Goal: Task Accomplishment & Management: Complete application form

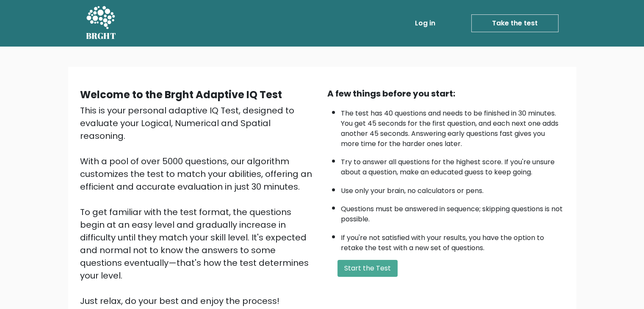
scroll to position [4, 0]
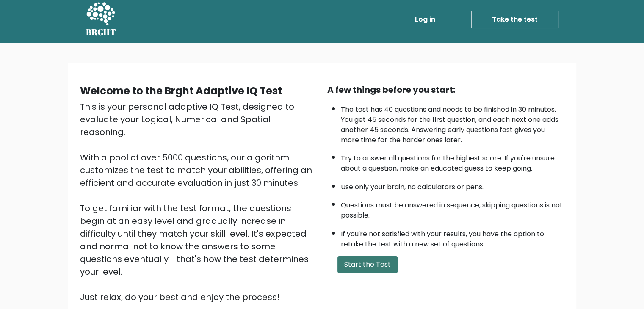
click at [356, 261] on button "Start the Test" at bounding box center [367, 264] width 60 height 17
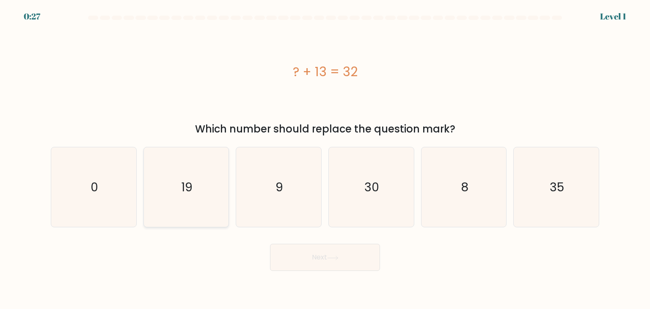
click at [207, 196] on icon "19" at bounding box center [187, 187] width 80 height 80
click at [325, 159] on input "b. 19" at bounding box center [325, 157] width 0 height 4
radio input "true"
click at [298, 268] on button "Next" at bounding box center [325, 257] width 110 height 27
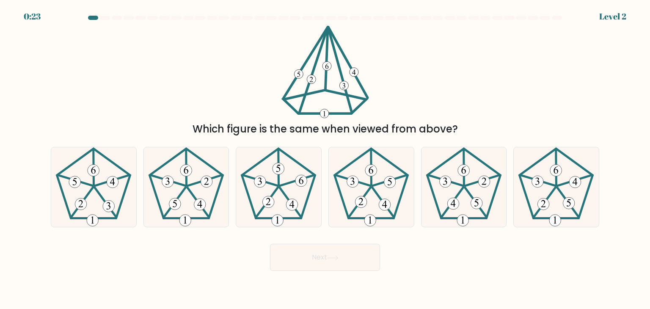
click at [343, 263] on button "Next" at bounding box center [325, 257] width 110 height 27
click at [102, 210] on icon at bounding box center [94, 187] width 80 height 80
click at [325, 159] on input "a." at bounding box center [325, 157] width 0 height 4
radio input "true"
click at [323, 269] on button "Next" at bounding box center [325, 257] width 110 height 27
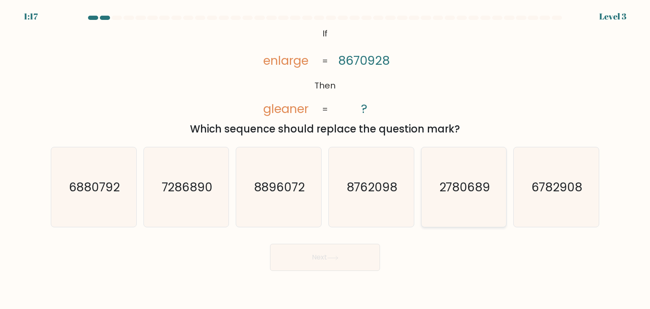
click at [431, 171] on icon "2780689" at bounding box center [464, 187] width 80 height 80
click at [326, 159] on input "e. 2780689" at bounding box center [325, 157] width 0 height 4
radio input "true"
click at [349, 250] on button "Next" at bounding box center [325, 257] width 110 height 27
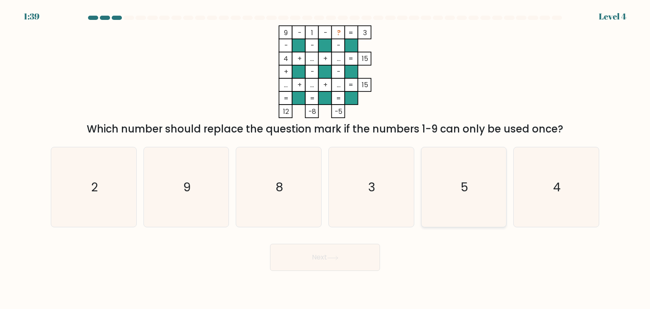
click at [447, 170] on icon "5" at bounding box center [464, 187] width 80 height 80
click at [326, 159] on input "e. 5" at bounding box center [325, 157] width 0 height 4
radio input "true"
click at [357, 248] on button "Next" at bounding box center [325, 257] width 110 height 27
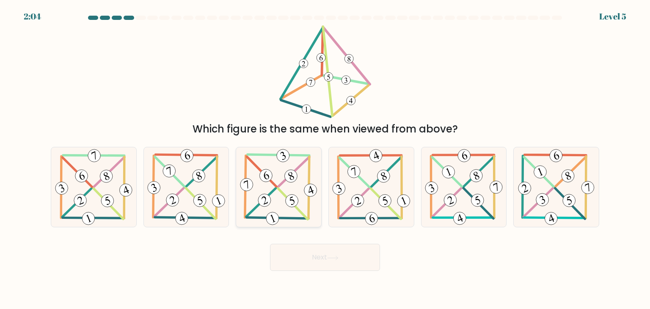
click at [277, 188] on 397 at bounding box center [261, 202] width 30 height 29
click at [325, 159] on input "c." at bounding box center [325, 157] width 0 height 4
radio input "true"
click at [326, 261] on button "Next" at bounding box center [325, 257] width 110 height 27
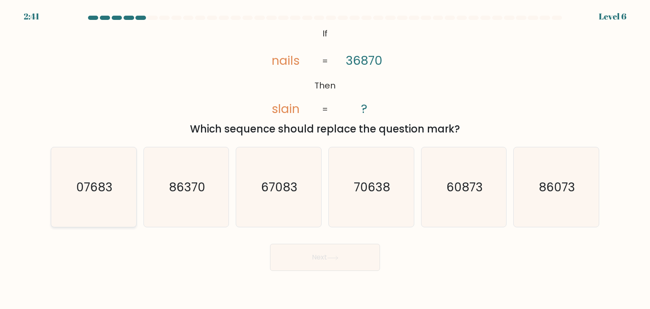
click at [114, 197] on icon "07683" at bounding box center [94, 187] width 80 height 80
click at [325, 159] on input "a. 07683" at bounding box center [325, 157] width 0 height 4
radio input "true"
click at [335, 258] on icon at bounding box center [332, 258] width 11 height 5
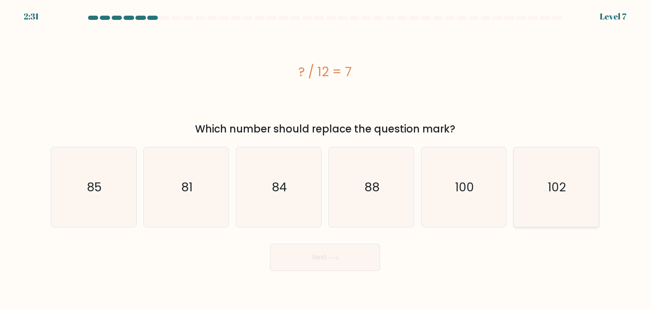
click at [594, 180] on icon "102" at bounding box center [557, 187] width 80 height 80
click at [326, 159] on input "f. 102" at bounding box center [325, 157] width 0 height 4
radio input "true"
click at [304, 263] on button "Next" at bounding box center [325, 257] width 110 height 27
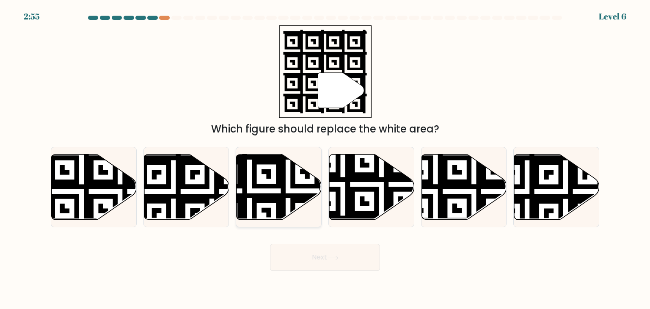
click at [274, 197] on icon at bounding box center [250, 152] width 154 height 154
click at [325, 159] on input "c." at bounding box center [325, 157] width 0 height 4
radio input "true"
click at [308, 246] on button "Next" at bounding box center [325, 257] width 110 height 27
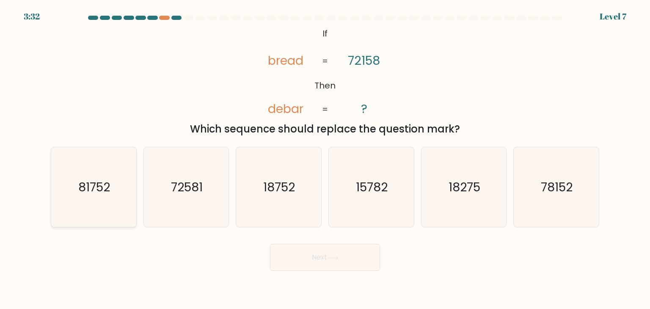
click at [129, 204] on icon "81752" at bounding box center [94, 187] width 80 height 80
click at [325, 159] on input "a. 81752" at bounding box center [325, 157] width 0 height 4
radio input "true"
click at [334, 265] on button "Next" at bounding box center [325, 257] width 110 height 27
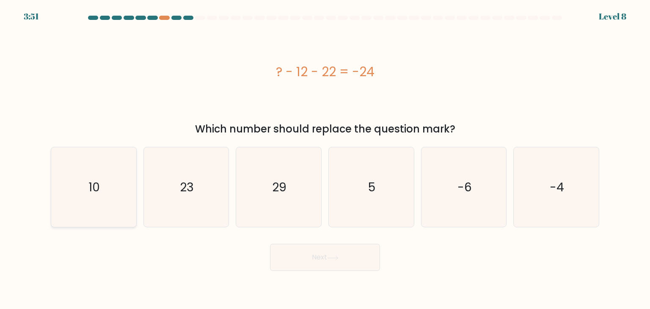
click at [99, 219] on icon "10" at bounding box center [94, 187] width 80 height 80
click at [325, 159] on input "a. 10" at bounding box center [325, 157] width 0 height 4
radio input "true"
click at [326, 260] on button "Next" at bounding box center [325, 257] width 110 height 27
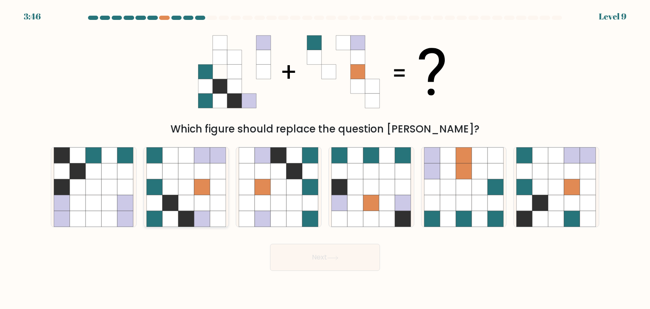
click at [172, 181] on icon at bounding box center [171, 187] width 16 height 16
click at [325, 159] on input "b." at bounding box center [325, 157] width 0 height 4
radio input "true"
click at [326, 263] on button "Next" at bounding box center [325, 257] width 110 height 27
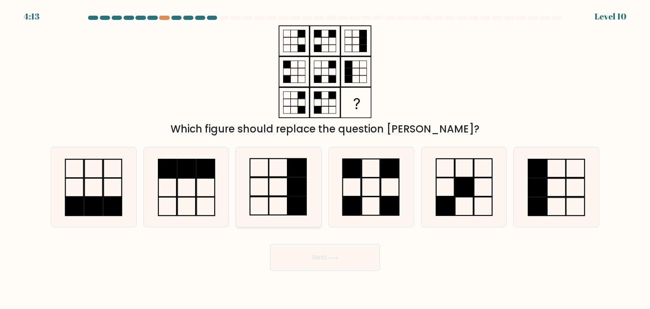
click at [306, 190] on rect at bounding box center [297, 187] width 19 height 18
click at [325, 159] on input "c." at bounding box center [325, 157] width 0 height 4
radio input "true"
click at [332, 266] on button "Next" at bounding box center [325, 257] width 110 height 27
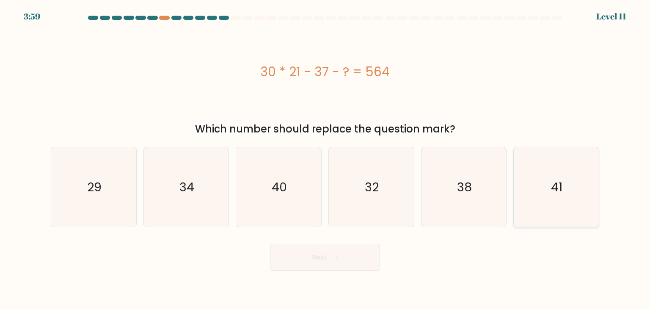
click at [529, 163] on icon "41" at bounding box center [557, 187] width 80 height 80
click at [326, 159] on input "f. 41" at bounding box center [325, 157] width 0 height 4
radio input "true"
click at [324, 263] on button "Next" at bounding box center [325, 257] width 110 height 27
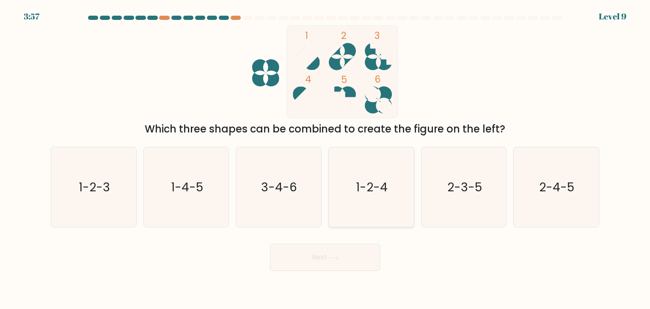
click at [387, 171] on icon "1-2-4" at bounding box center [372, 187] width 80 height 80
click at [326, 159] on input "d. 1-2-4" at bounding box center [325, 157] width 0 height 4
radio input "true"
click at [326, 259] on button "Next" at bounding box center [325, 257] width 110 height 27
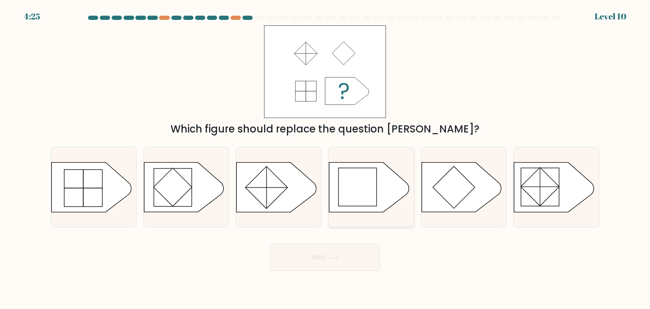
click at [363, 179] on rect at bounding box center [358, 187] width 38 height 38
click at [326, 159] on input "d." at bounding box center [325, 157] width 0 height 4
radio input "true"
click at [334, 257] on icon at bounding box center [332, 258] width 11 height 5
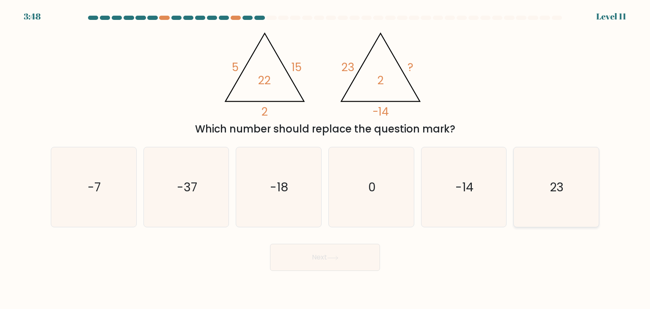
click at [555, 202] on icon "23" at bounding box center [557, 187] width 80 height 80
click at [326, 159] on input "f. 23" at bounding box center [325, 157] width 0 height 4
radio input "true"
click at [343, 257] on button "Next" at bounding box center [325, 257] width 110 height 27
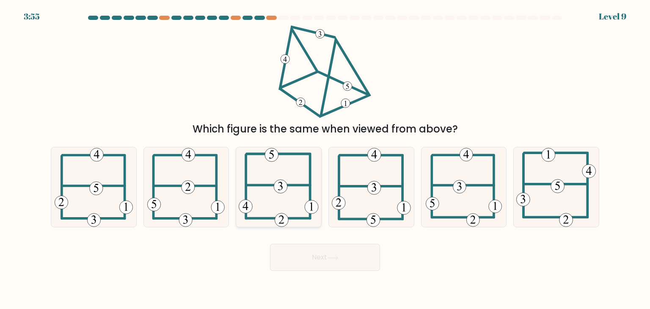
click at [282, 206] on icon at bounding box center [279, 187] width 80 height 80
click at [325, 159] on input "c." at bounding box center [325, 157] width 0 height 4
radio input "true"
click at [317, 249] on button "Next" at bounding box center [325, 257] width 110 height 27
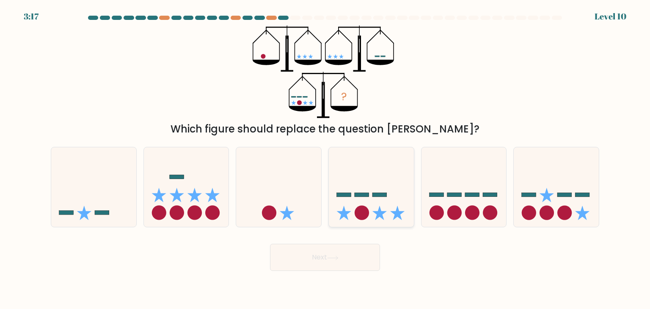
click at [359, 203] on icon at bounding box center [371, 187] width 85 height 70
click at [326, 159] on input "d." at bounding box center [325, 157] width 0 height 4
radio input "true"
click at [341, 254] on button "Next" at bounding box center [325, 257] width 110 height 27
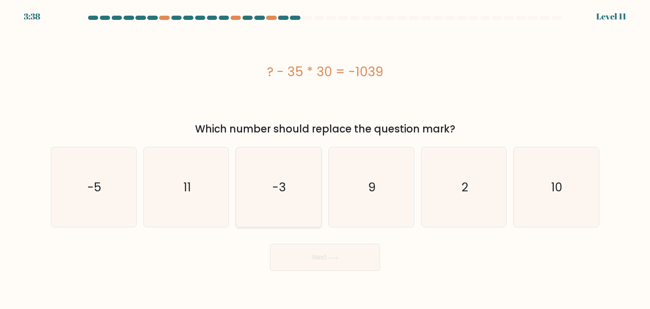
click at [254, 186] on icon "-3" at bounding box center [279, 187] width 80 height 80
click at [325, 159] on input "c. -3" at bounding box center [325, 157] width 0 height 4
radio input "true"
click at [304, 260] on button "Next" at bounding box center [325, 257] width 110 height 27
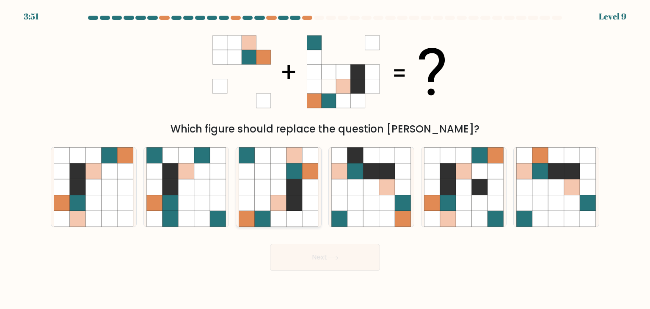
click at [299, 180] on icon at bounding box center [295, 187] width 16 height 16
click at [325, 159] on input "c." at bounding box center [325, 157] width 0 height 4
radio input "true"
click at [323, 261] on button "Next" at bounding box center [325, 257] width 110 height 27
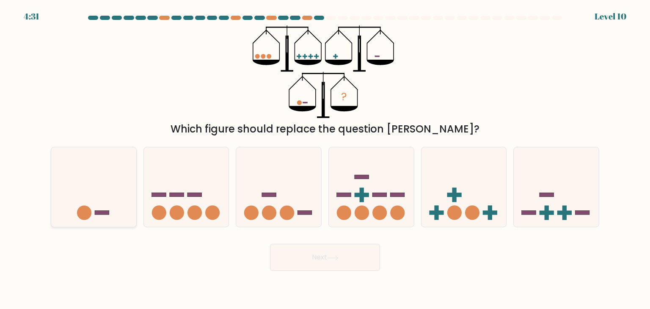
click at [101, 205] on icon at bounding box center [93, 187] width 85 height 70
click at [325, 159] on input "a." at bounding box center [325, 157] width 0 height 4
radio input "true"
click at [285, 254] on button "Next" at bounding box center [325, 257] width 110 height 27
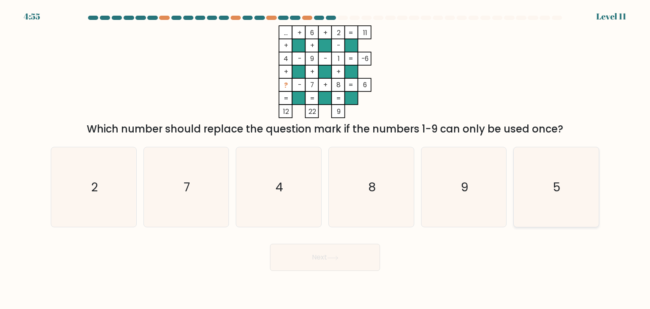
click at [520, 185] on icon "5" at bounding box center [557, 187] width 80 height 80
click at [326, 159] on input "f. 5" at bounding box center [325, 157] width 0 height 4
radio input "true"
click at [330, 267] on button "Next" at bounding box center [325, 257] width 110 height 27
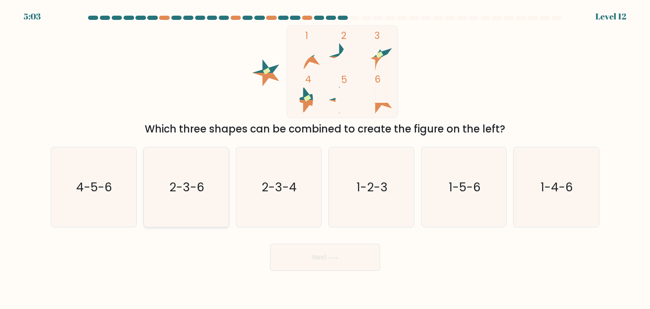
click at [225, 195] on icon "2-3-6" at bounding box center [187, 187] width 80 height 80
click at [325, 159] on input "b. 2-3-6" at bounding box center [325, 157] width 0 height 4
radio input "true"
click at [312, 263] on button "Next" at bounding box center [325, 257] width 110 height 27
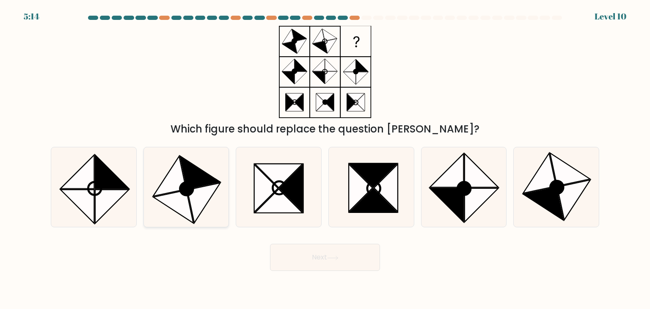
click at [201, 175] on icon at bounding box center [200, 172] width 40 height 33
click at [325, 159] on input "b." at bounding box center [325, 157] width 0 height 4
radio input "true"
click at [201, 175] on icon at bounding box center [200, 172] width 40 height 33
click at [325, 159] on input "b." at bounding box center [325, 157] width 0 height 4
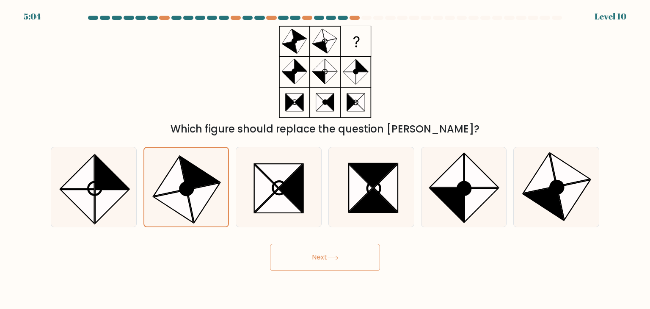
click at [290, 263] on button "Next" at bounding box center [325, 257] width 110 height 27
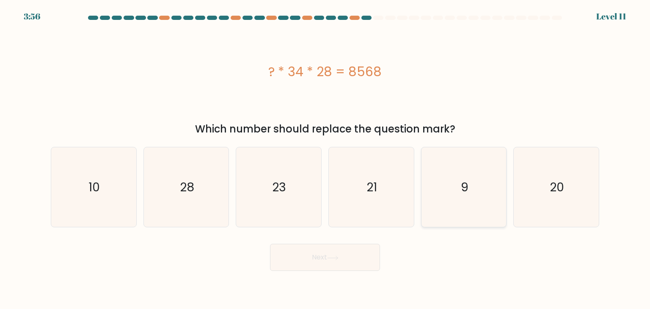
click at [455, 192] on icon "9" at bounding box center [464, 187] width 80 height 80
click at [326, 159] on input "e. 9" at bounding box center [325, 157] width 0 height 4
radio input "true"
click at [320, 251] on button "Next" at bounding box center [325, 257] width 110 height 27
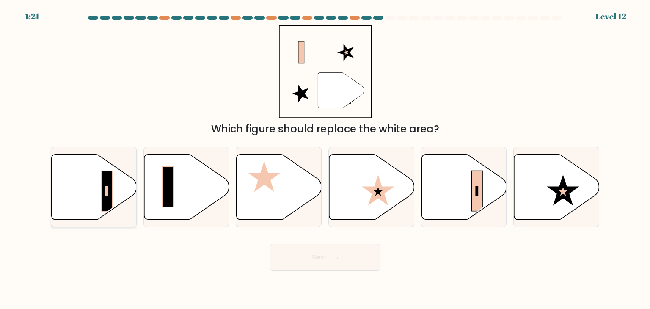
click at [87, 194] on icon at bounding box center [94, 187] width 85 height 65
click at [325, 159] on input "a." at bounding box center [325, 157] width 0 height 4
radio input "true"
click at [462, 177] on icon at bounding box center [464, 187] width 85 height 65
click at [326, 159] on input "e." at bounding box center [325, 157] width 0 height 4
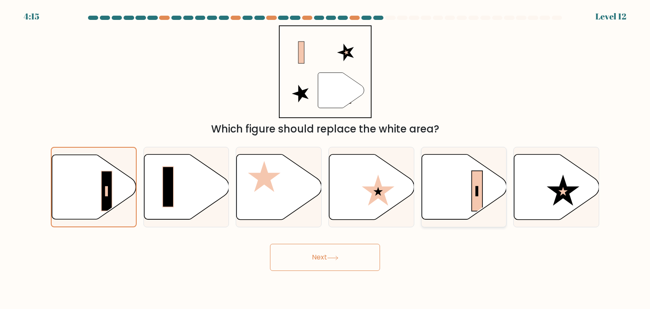
radio input "true"
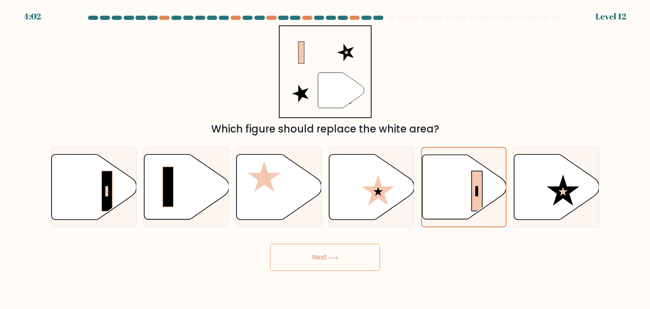
click at [311, 260] on button "Next" at bounding box center [325, 257] width 110 height 27
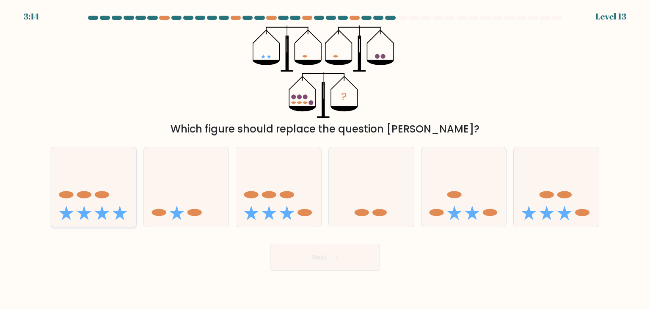
click at [120, 212] on icon at bounding box center [120, 213] width 14 height 14
click at [325, 159] on input "a." at bounding box center [325, 157] width 0 height 4
radio input "true"
click at [324, 253] on button "Next" at bounding box center [325, 257] width 110 height 27
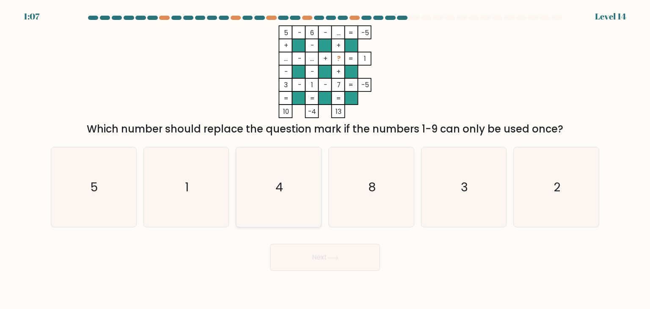
click at [288, 206] on icon "4" at bounding box center [279, 187] width 80 height 80
click at [325, 159] on input "c. 4" at bounding box center [325, 157] width 0 height 4
radio input "true"
click at [329, 257] on button "Next" at bounding box center [325, 257] width 110 height 27
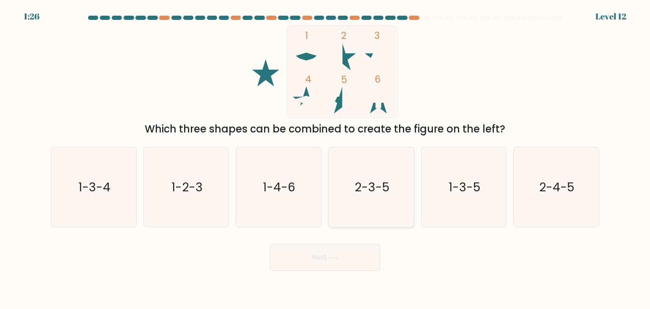
click at [391, 181] on icon "2-3-5" at bounding box center [372, 187] width 80 height 80
click at [326, 159] on input "d. 2-3-5" at bounding box center [325, 157] width 0 height 4
radio input "true"
click at [327, 260] on button "Next" at bounding box center [325, 257] width 110 height 27
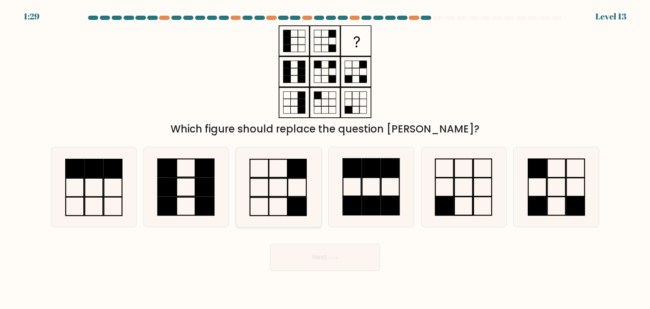
click at [291, 201] on rect at bounding box center [297, 207] width 19 height 18
click at [325, 159] on input "c." at bounding box center [325, 157] width 0 height 4
radio input "true"
click at [319, 265] on button "Next" at bounding box center [325, 257] width 110 height 27
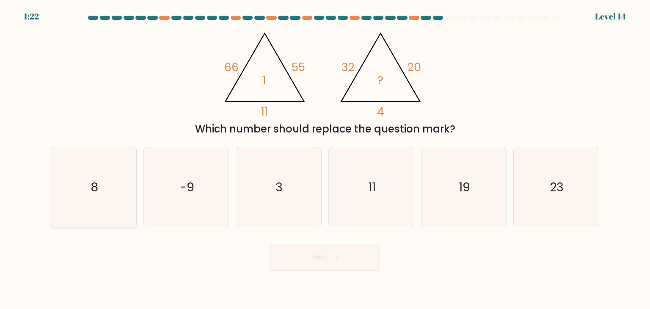
click at [93, 173] on icon "8" at bounding box center [94, 187] width 80 height 80
click at [325, 159] on input "a. 8" at bounding box center [325, 157] width 0 height 4
radio input "true"
click at [300, 248] on button "Next" at bounding box center [325, 257] width 110 height 27
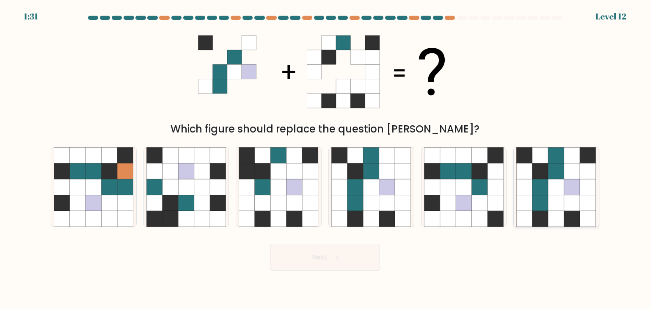
click at [554, 213] on icon at bounding box center [557, 219] width 16 height 16
click at [326, 159] on input "f." at bounding box center [325, 157] width 0 height 4
radio input "true"
click at [556, 207] on icon at bounding box center [557, 203] width 16 height 16
click at [326, 159] on input "f." at bounding box center [325, 157] width 0 height 4
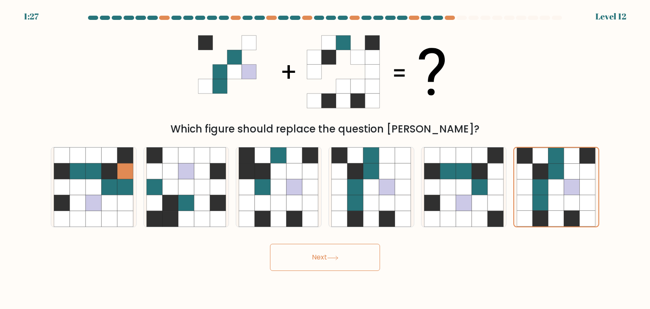
click at [367, 266] on button "Next" at bounding box center [325, 257] width 110 height 27
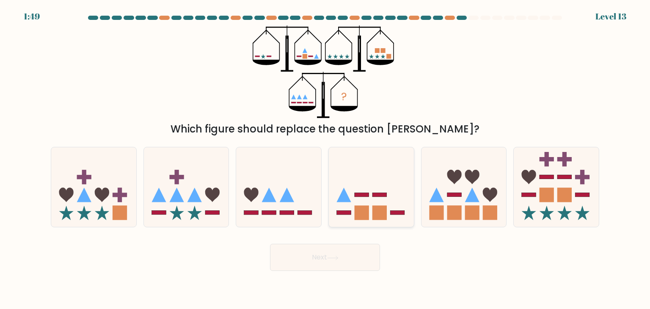
click at [376, 194] on rect at bounding box center [380, 195] width 14 height 4
click at [326, 159] on input "d." at bounding box center [325, 157] width 0 height 4
radio input "true"
click at [337, 258] on icon at bounding box center [332, 258] width 11 height 5
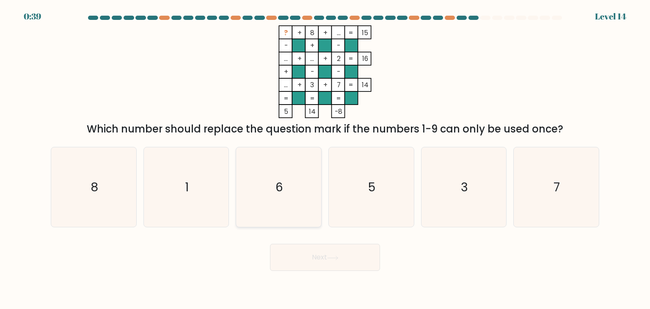
click at [296, 203] on icon "6" at bounding box center [279, 187] width 80 height 80
click at [325, 159] on input "c. 6" at bounding box center [325, 157] width 0 height 4
radio input "true"
click at [301, 263] on button "Next" at bounding box center [325, 257] width 110 height 27
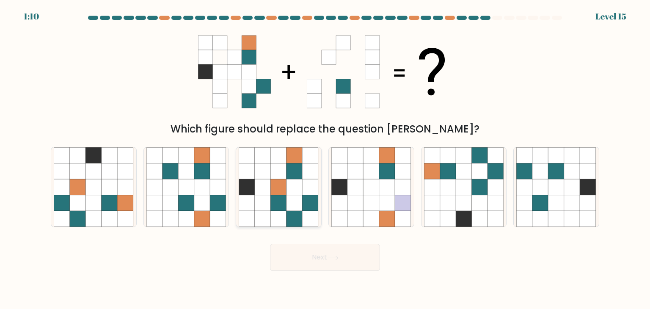
click at [292, 196] on icon at bounding box center [295, 203] width 16 height 16
click at [325, 159] on input "c." at bounding box center [325, 157] width 0 height 4
radio input "true"
click at [304, 259] on button "Next" at bounding box center [325, 257] width 110 height 27
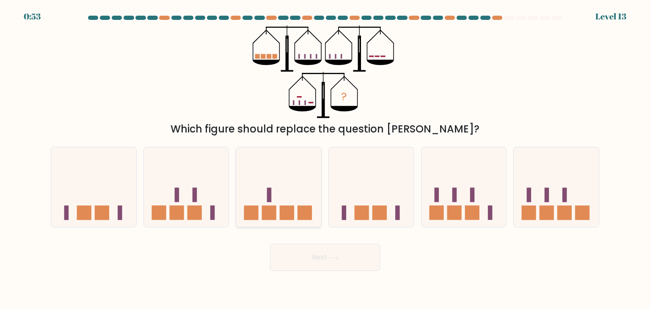
click at [269, 181] on icon at bounding box center [278, 187] width 85 height 70
click at [325, 159] on input "c." at bounding box center [325, 157] width 0 height 4
radio input "true"
click at [315, 260] on button "Next" at bounding box center [325, 257] width 110 height 27
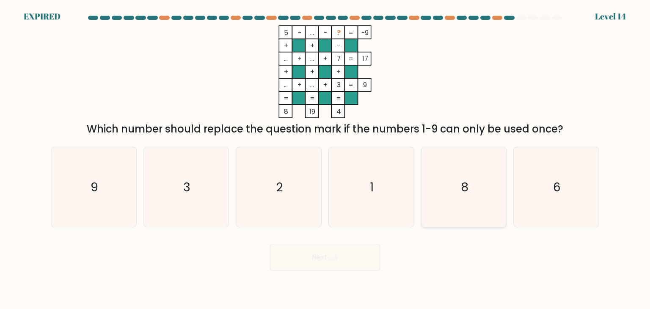
click at [463, 183] on text "8" at bounding box center [465, 187] width 8 height 17
click at [326, 159] on input "e. 8" at bounding box center [325, 157] width 0 height 4
radio input "true"
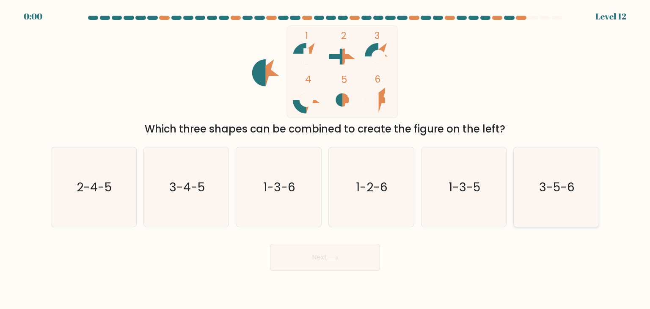
click at [575, 168] on icon "3-5-6" at bounding box center [557, 187] width 80 height 80
click at [326, 159] on input "f. 3-5-6" at bounding box center [325, 157] width 0 height 4
radio input "true"
click at [319, 263] on div "Next" at bounding box center [325, 254] width 559 height 33
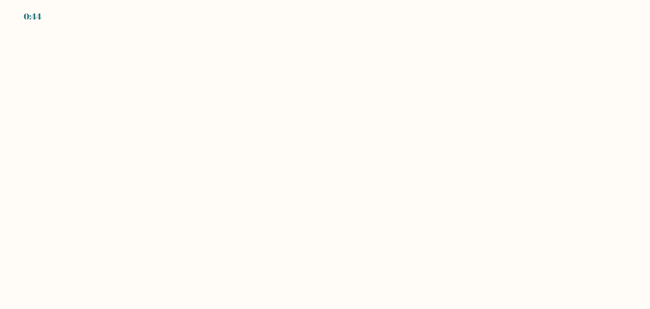
click at [319, 263] on body "0:44" at bounding box center [325, 154] width 650 height 309
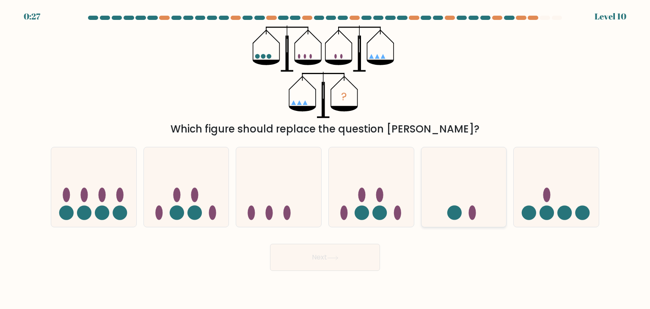
drag, startPoint x: 451, startPoint y: 180, endPoint x: 445, endPoint y: 185, distance: 7.5
click at [445, 185] on icon at bounding box center [464, 187] width 85 height 70
click at [326, 159] on input "e." at bounding box center [325, 157] width 0 height 4
radio input "true"
click at [445, 185] on icon at bounding box center [464, 187] width 84 height 70
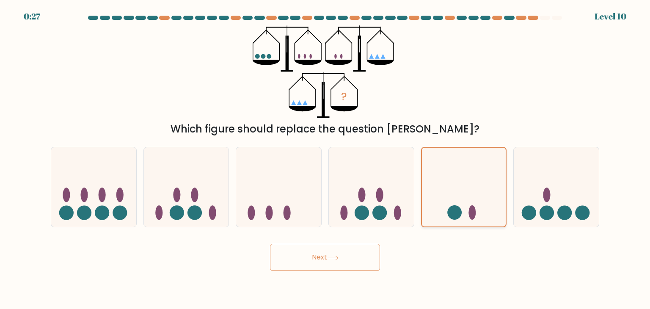
click at [326, 159] on input "e." at bounding box center [325, 157] width 0 height 4
click at [545, 155] on icon at bounding box center [556, 187] width 85 height 70
click at [326, 155] on input "f." at bounding box center [325, 157] width 0 height 4
radio input "true"
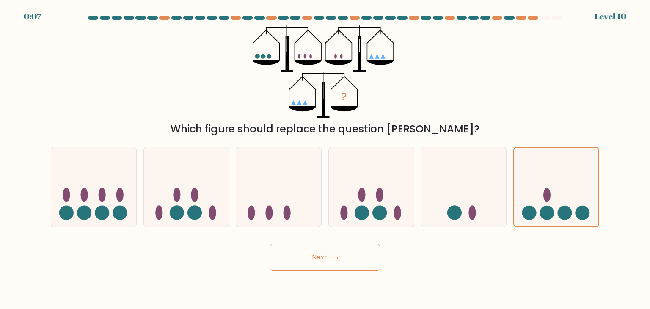
click at [312, 251] on button "Next" at bounding box center [325, 257] width 110 height 27
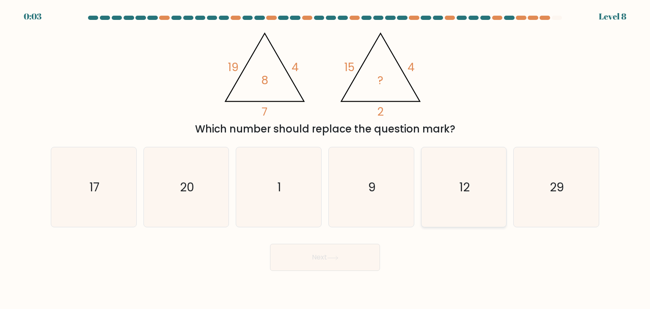
click at [436, 196] on icon "12" at bounding box center [464, 187] width 80 height 80
click at [326, 159] on input "e. 12" at bounding box center [325, 157] width 0 height 4
radio input "true"
click at [313, 255] on button "Next" at bounding box center [325, 257] width 110 height 27
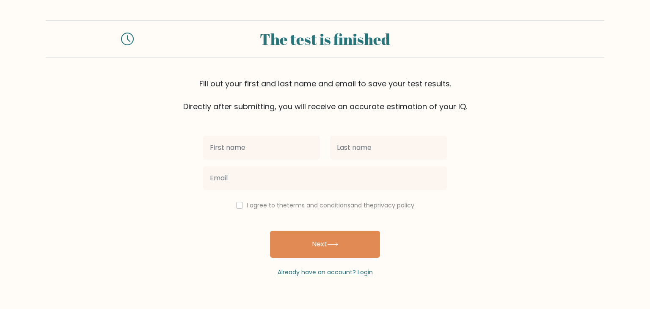
click at [297, 140] on input "text" at bounding box center [261, 148] width 117 height 24
type input "S"
type input "[PERSON_NAME] [PERSON_NAME]"
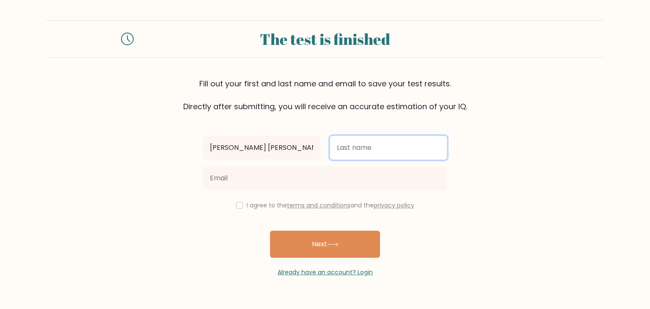
click at [360, 153] on input "text" at bounding box center [388, 148] width 117 height 24
type input "Facto"
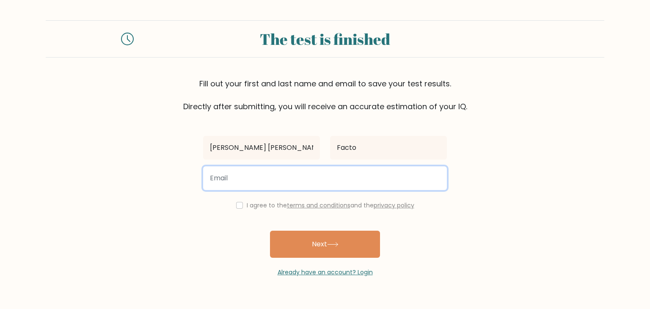
click at [346, 184] on input "email" at bounding box center [325, 178] width 244 height 24
type input "shaniamariefacto@gmail.com"
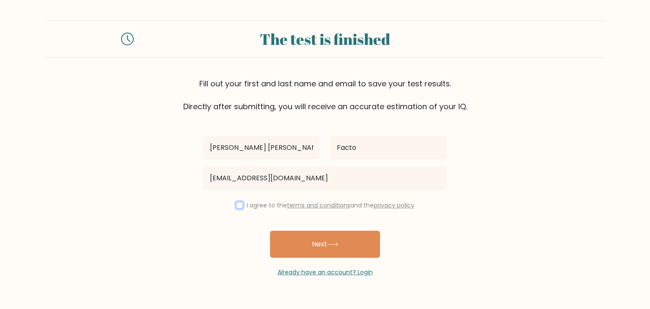
click at [238, 203] on input "checkbox" at bounding box center [239, 205] width 7 height 7
checkbox input "true"
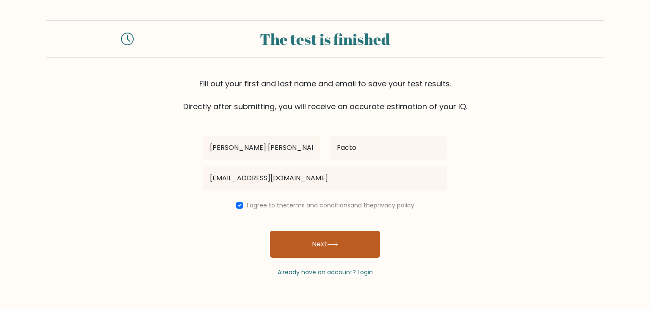
click at [310, 249] on button "Next" at bounding box center [325, 244] width 110 height 27
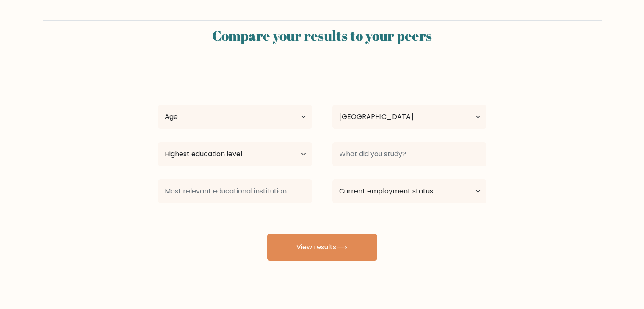
select select "PH"
click at [291, 112] on select "Age Under [DEMOGRAPHIC_DATA] [DEMOGRAPHIC_DATA] [DEMOGRAPHIC_DATA] [DEMOGRAPHIC…" at bounding box center [235, 117] width 154 height 24
select select "18_24"
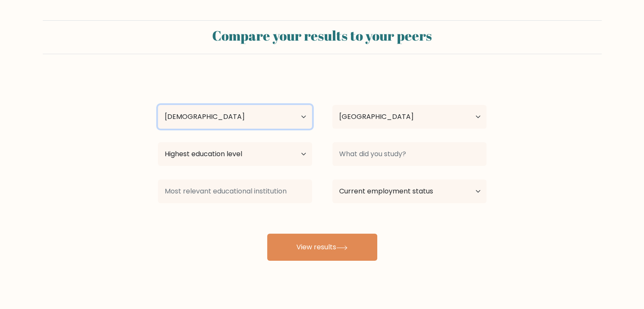
click at [158, 105] on select "Age Under [DEMOGRAPHIC_DATA] [DEMOGRAPHIC_DATA] [DEMOGRAPHIC_DATA] [DEMOGRAPHIC…" at bounding box center [235, 117] width 154 height 24
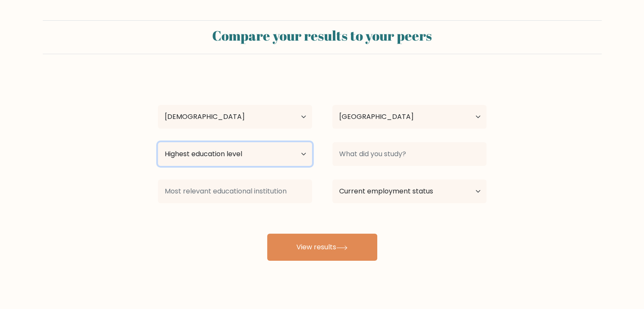
click at [241, 163] on select "Highest education level No schooling Primary Lower Secondary Upper Secondary Oc…" at bounding box center [235, 154] width 154 height 24
select select "bachelors_degree"
click at [158, 142] on select "Highest education level No schooling Primary Lower Secondary Upper Secondary Oc…" at bounding box center [235, 154] width 154 height 24
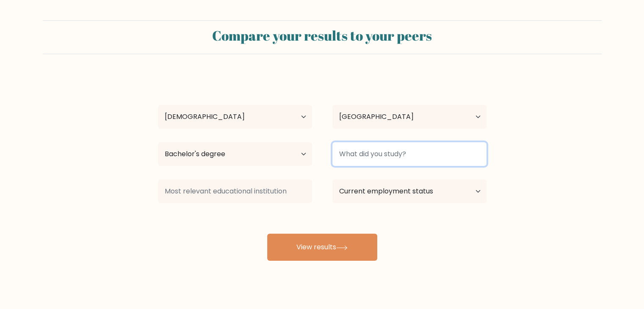
click at [394, 159] on input at bounding box center [409, 154] width 154 height 24
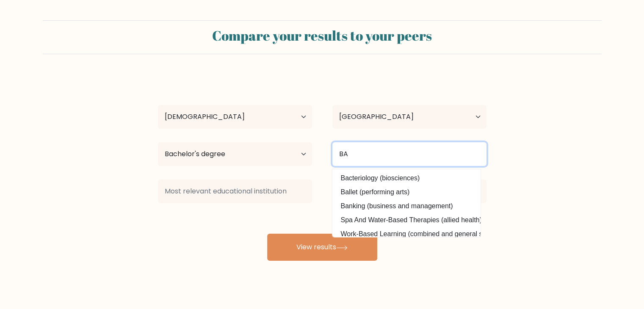
type input "B"
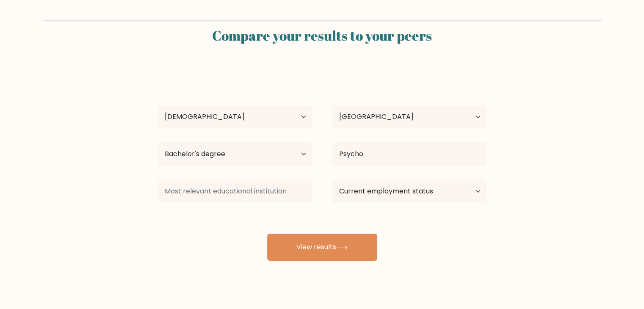
click at [378, 205] on div "[PERSON_NAME] [PERSON_NAME] Facto Age Under [DEMOGRAPHIC_DATA] [DEMOGRAPHIC_DAT…" at bounding box center [322, 168] width 339 height 186
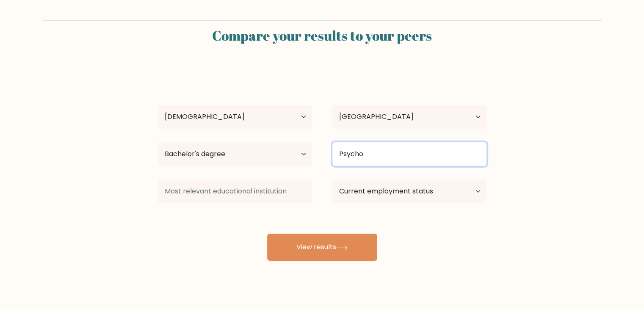
click at [364, 151] on input "Psycho" at bounding box center [409, 154] width 154 height 24
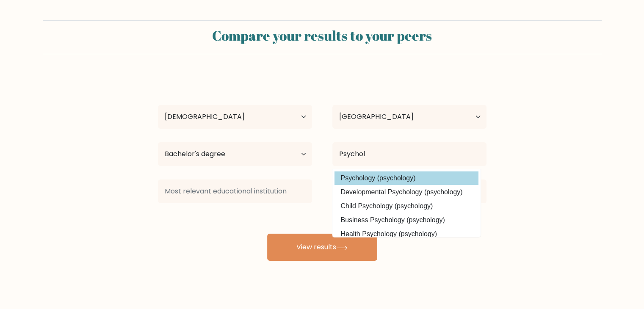
click at [391, 177] on div "Shania Marie Facto Age Under 18 years old 18-24 years old 25-34 years old 35-44…" at bounding box center [322, 168] width 339 height 186
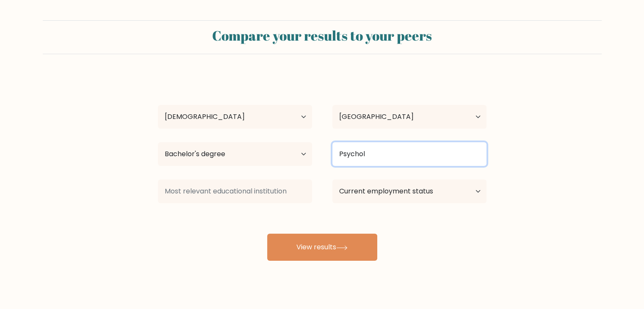
click at [398, 154] on input "Psychol" at bounding box center [409, 154] width 154 height 24
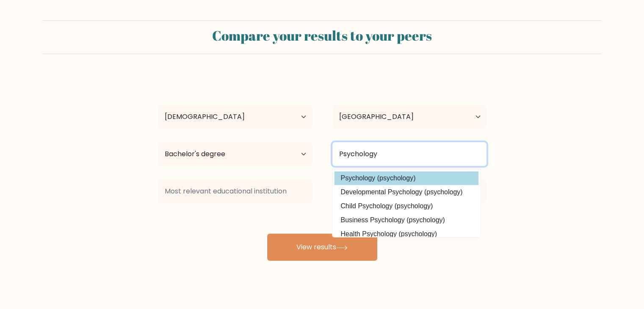
type input "Psychology"
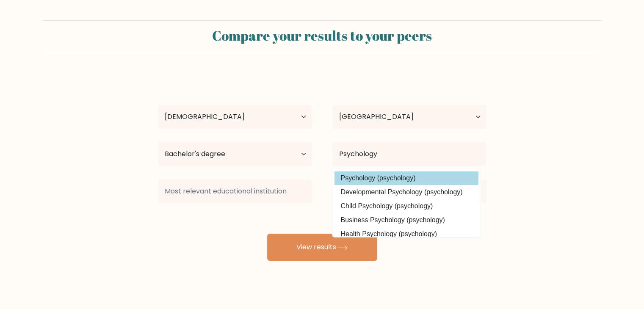
click at [431, 178] on div "Shania Marie Facto Age Under 18 years old 18-24 years old 25-34 years old 35-44…" at bounding box center [322, 168] width 339 height 186
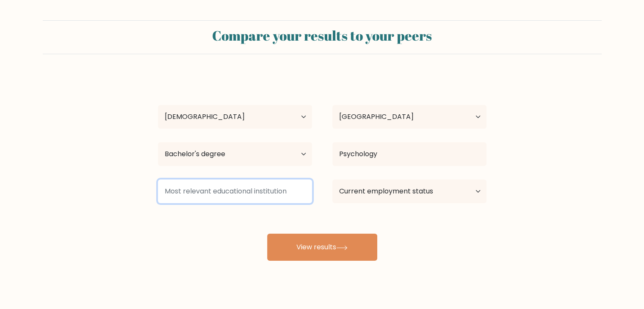
click at [243, 194] on input at bounding box center [235, 192] width 154 height 24
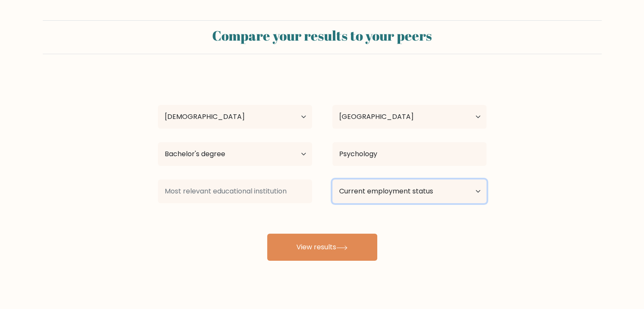
click at [369, 189] on select "Current employment status Employed Student Retired Other / prefer not to answer" at bounding box center [409, 192] width 154 height 24
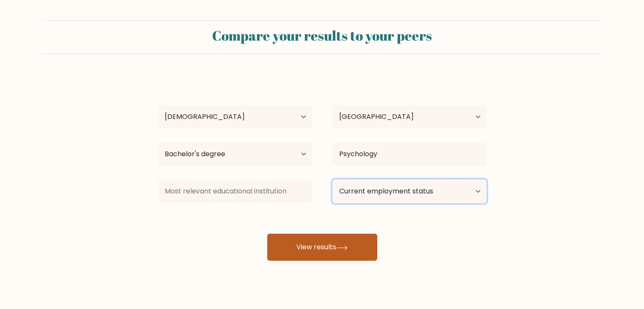
select select "employed"
click at [332, 180] on select "Current employment status Employed Student Retired Other / prefer not to answer" at bounding box center [409, 192] width 154 height 24
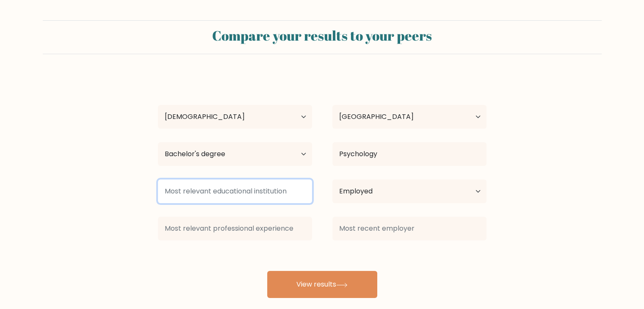
click at [273, 185] on input at bounding box center [235, 192] width 154 height 24
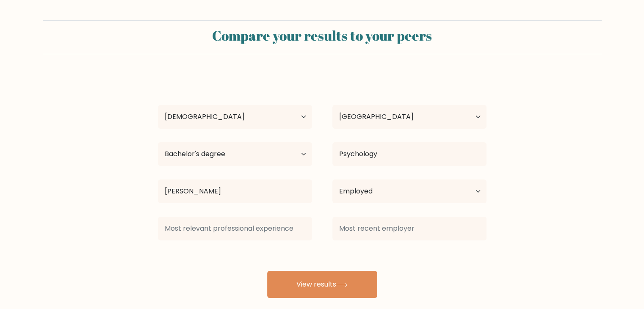
click at [249, 214] on div "Shania Marie Facto Age Under 18 years old 18-24 years old 25-34 years old 35-44…" at bounding box center [322, 187] width 339 height 224
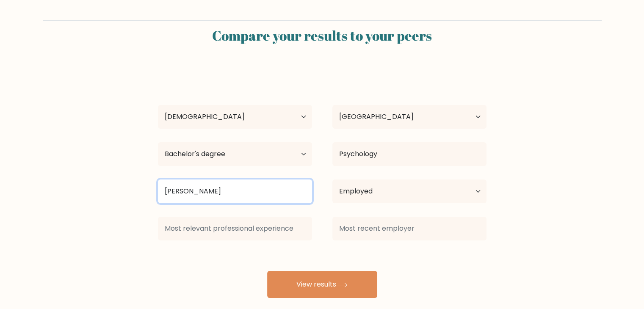
click at [249, 189] on input "Olivarez" at bounding box center [235, 192] width 154 height 24
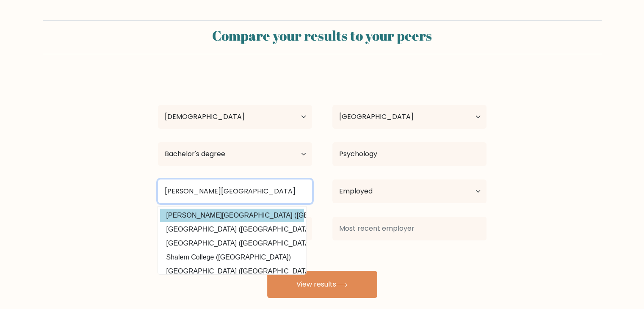
click at [267, 271] on button "View results" at bounding box center [322, 284] width 110 height 27
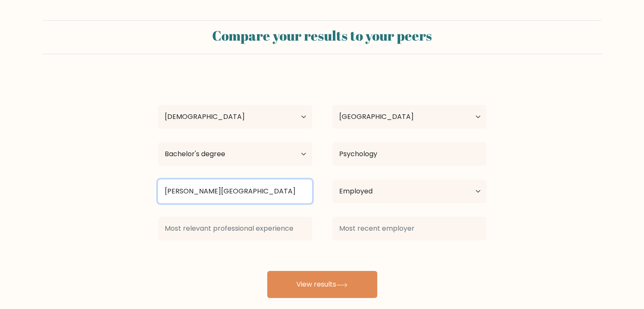
click at [257, 192] on input "Olivarez College" at bounding box center [235, 192] width 154 height 24
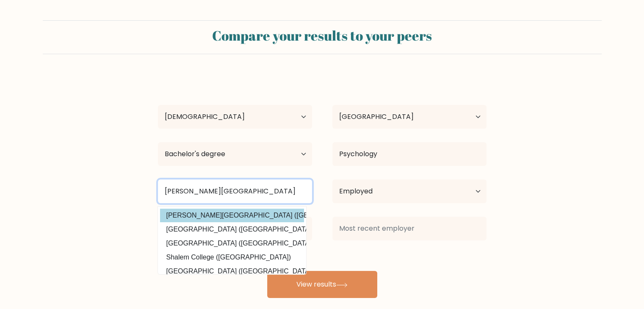
type input "Olivarez College"
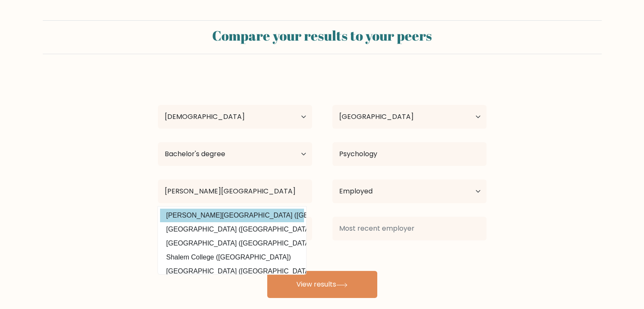
click at [246, 215] on div "Shania Marie Facto Age Under 18 years old 18-24 years old 25-34 years old 35-44…" at bounding box center [322, 187] width 339 height 224
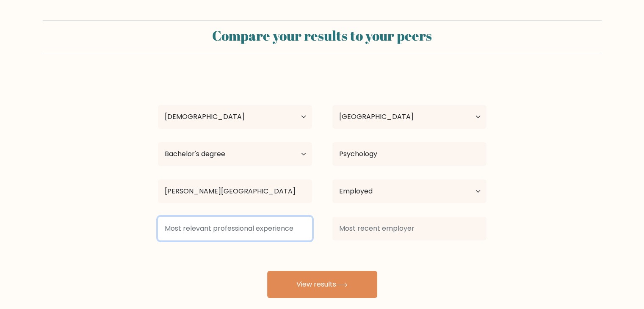
click at [244, 232] on input at bounding box center [235, 229] width 154 height 24
click at [235, 236] on input at bounding box center [235, 229] width 154 height 24
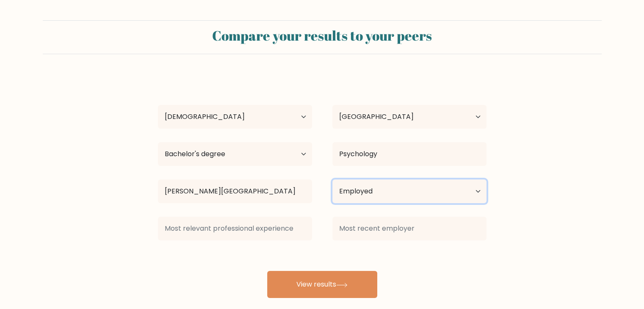
click at [382, 188] on select "Current employment status Employed Student Retired Other / prefer not to answer" at bounding box center [409, 192] width 154 height 24
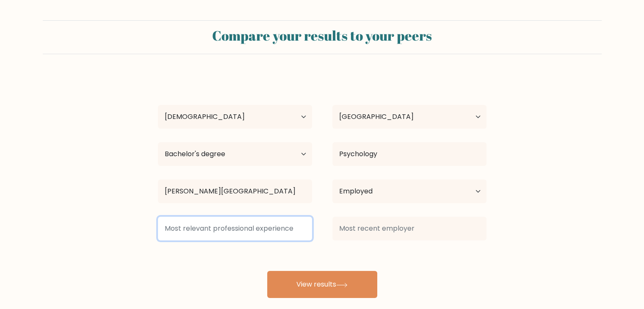
click at [244, 237] on input at bounding box center [235, 229] width 154 height 24
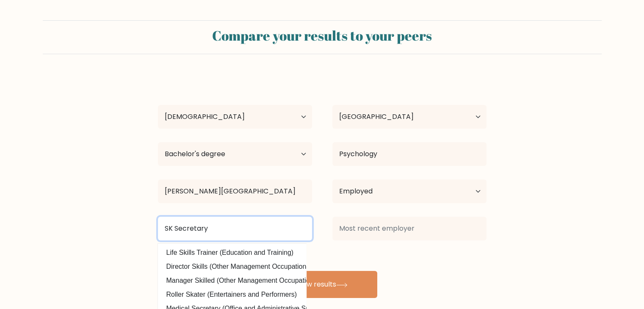
type input "SK Secretary"
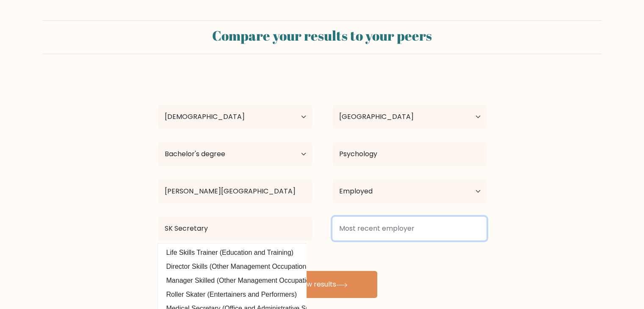
click at [387, 236] on input at bounding box center [409, 229] width 154 height 24
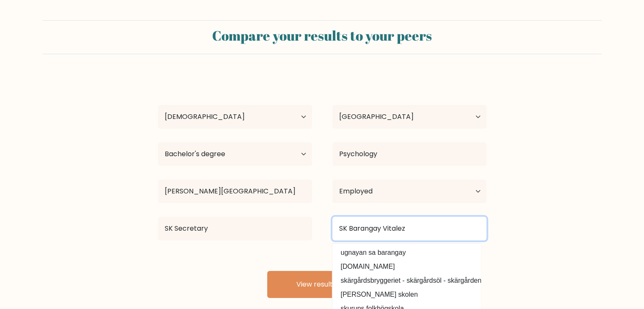
type input "SK Barangay Vitalez"
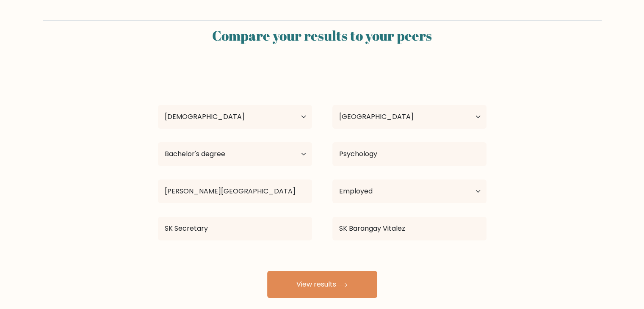
click at [500, 200] on form "Compare your results to your peers Shania Marie Facto Age Under 18 years old 18…" at bounding box center [322, 159] width 644 height 278
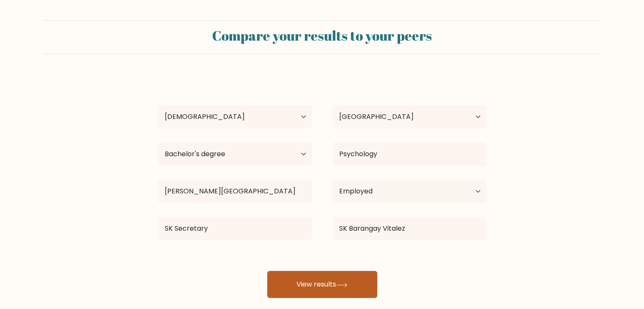
click at [285, 285] on button "View results" at bounding box center [322, 284] width 110 height 27
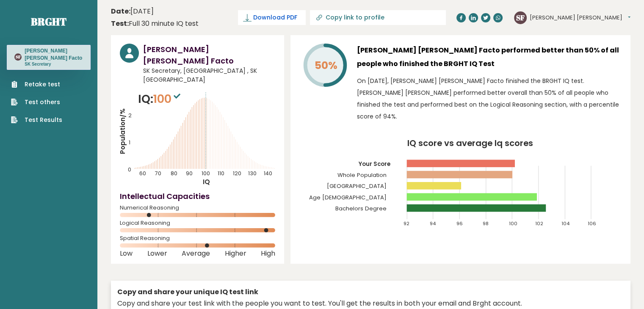
click at [306, 11] on link "Download PDF" at bounding box center [272, 17] width 68 height 15
